Goal: Find specific page/section: Find specific page/section

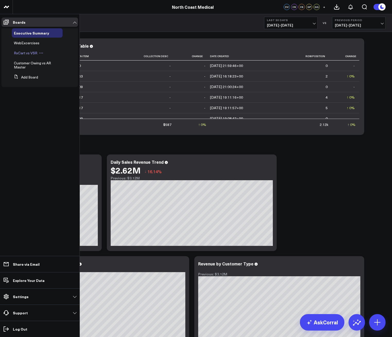
click at [29, 52] on span "RxCart vs VSR" at bounding box center [25, 52] width 23 height 5
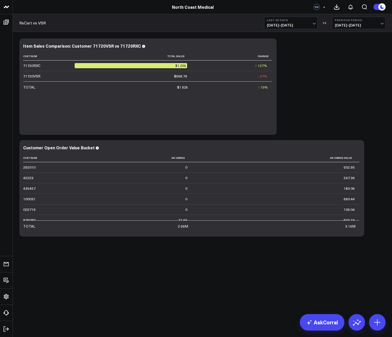
click at [304, 25] on span "[DATE] - [DATE]" at bounding box center [291, 25] width 48 height 4
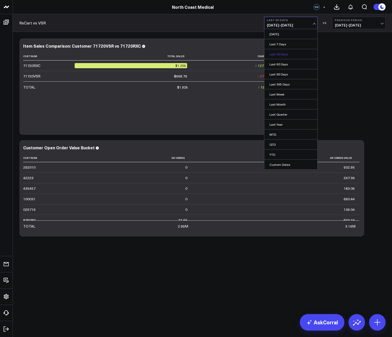
click at [282, 56] on link "Last 30 Days" at bounding box center [290, 54] width 53 height 10
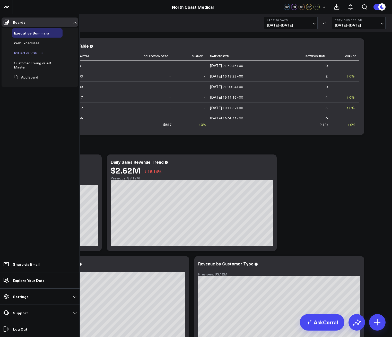
click at [25, 52] on span "RxCart vs VSR" at bounding box center [25, 52] width 23 height 5
